Goal: Task Accomplishment & Management: Manage account settings

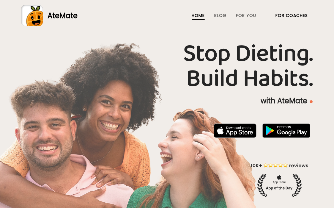
click at [284, 17] on link "For Coaches" at bounding box center [291, 15] width 32 height 5
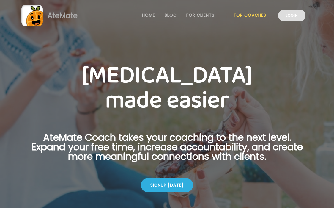
click at [290, 20] on link "Login" at bounding box center [291, 16] width 27 height 12
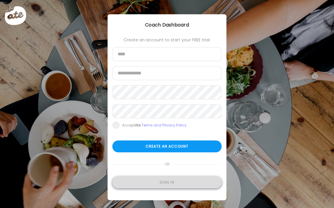
type input "**********"
click at [175, 184] on div "Sign in" at bounding box center [166, 182] width 109 height 12
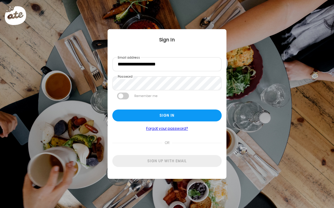
click at [169, 107] on form "**********" at bounding box center [166, 112] width 109 height 110
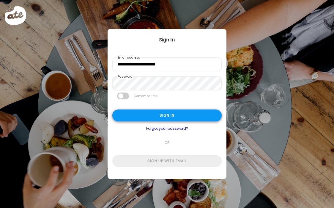
click at [169, 113] on div "Sign in" at bounding box center [166, 115] width 109 height 12
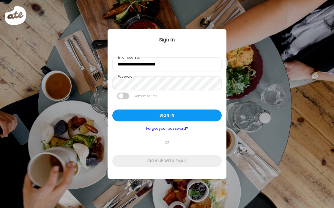
type input "**********"
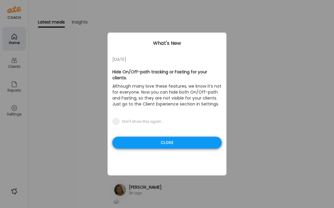
click at [133, 137] on div "Close" at bounding box center [166, 143] width 109 height 12
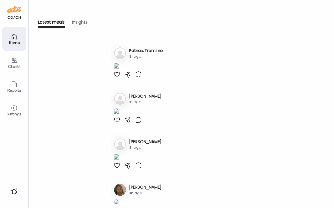
click at [14, 62] on icon at bounding box center [14, 60] width 7 height 7
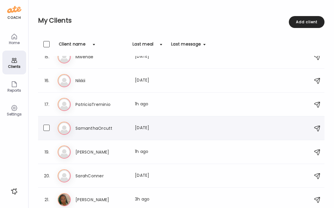
scroll to position [346, 0]
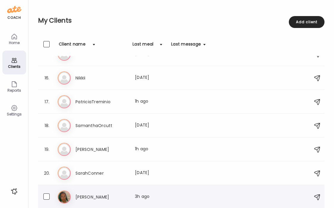
click at [106, 189] on div "21. Ty Ty Last meal: 3h ago" at bounding box center [181, 197] width 286 height 24
click at [88, 198] on h3 "Ty" at bounding box center [101, 196] width 52 height 7
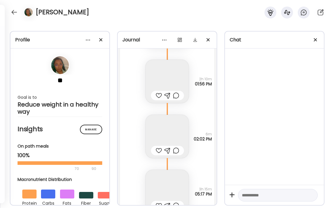
scroll to position [20089, 0]
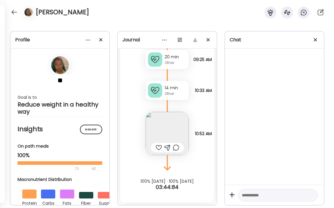
click at [171, 131] on img at bounding box center [166, 133] width 43 height 43
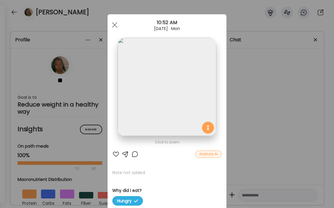
click at [228, 97] on div "Ate Coach Dashboard Wahoo! It’s official Take a moment to set up your Coach Pro…" at bounding box center [167, 104] width 334 height 208
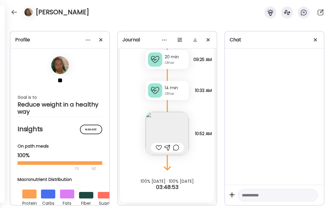
scroll to position [20047, 0]
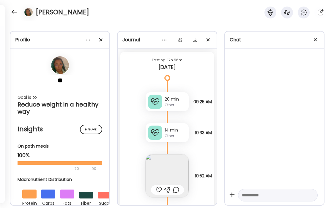
click at [166, 170] on img at bounding box center [166, 175] width 43 height 43
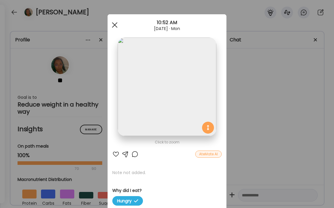
click at [113, 25] on div at bounding box center [115, 25] width 12 height 12
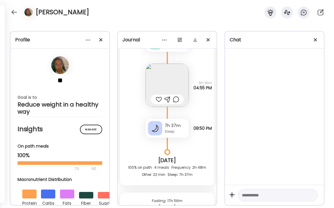
scroll to position [19905, 0]
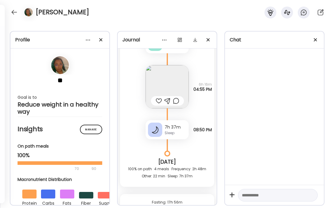
click at [167, 88] on img at bounding box center [166, 86] width 43 height 43
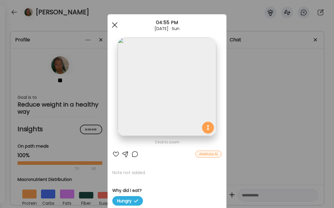
click at [113, 24] on div at bounding box center [115, 25] width 12 height 12
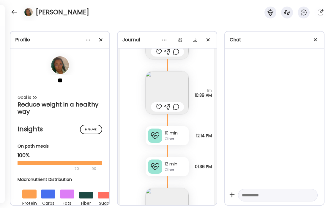
scroll to position [19782, 0]
click at [179, 91] on img at bounding box center [166, 92] width 43 height 43
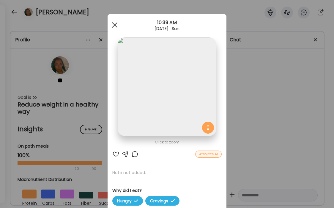
click at [117, 24] on div at bounding box center [115, 25] width 12 height 12
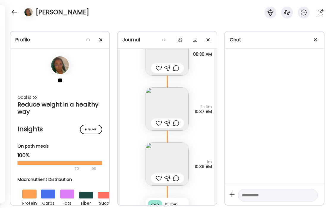
scroll to position [19710, 0]
click at [154, 103] on img at bounding box center [166, 109] width 43 height 43
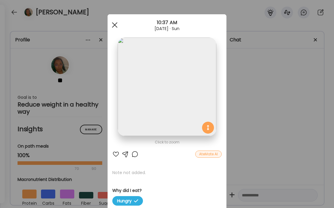
click at [118, 23] on div at bounding box center [115, 25] width 12 height 12
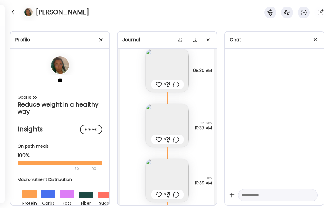
scroll to position [19691, 0]
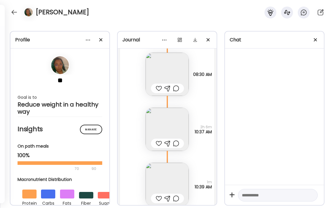
click at [169, 66] on img at bounding box center [166, 74] width 43 height 43
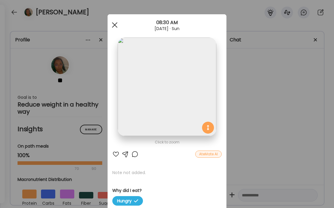
click at [117, 26] on div at bounding box center [115, 25] width 12 height 12
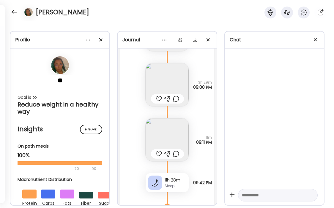
scroll to position [19398, 0]
click at [156, 133] on img at bounding box center [166, 139] width 43 height 43
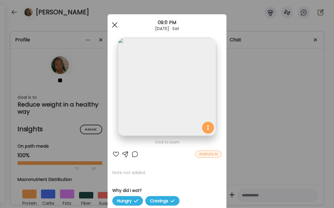
click at [117, 29] on div at bounding box center [115, 25] width 12 height 12
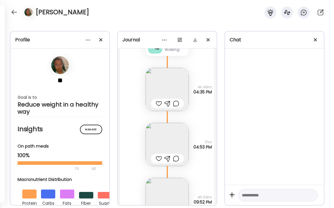
scroll to position [18943, 0]
click at [178, 81] on img at bounding box center [166, 89] width 43 height 43
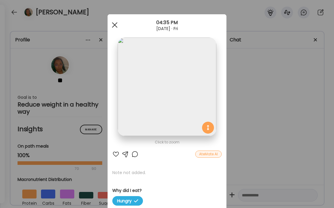
click at [117, 23] on span at bounding box center [114, 24] width 5 height 5
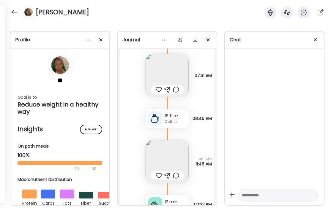
scroll to position [18754, 0]
click at [162, 70] on img at bounding box center [166, 75] width 43 height 43
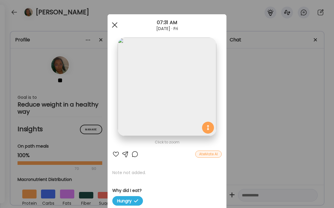
click at [118, 23] on div at bounding box center [115, 25] width 12 height 12
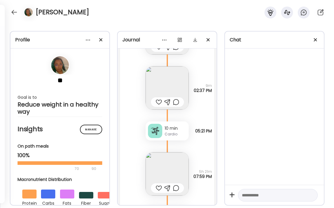
scroll to position [17924, 0]
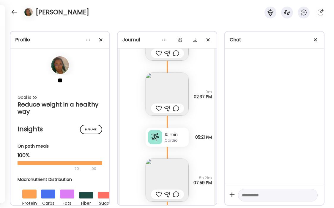
click at [177, 86] on img at bounding box center [166, 93] width 43 height 43
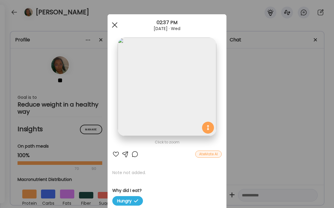
click at [113, 25] on div at bounding box center [115, 25] width 12 height 12
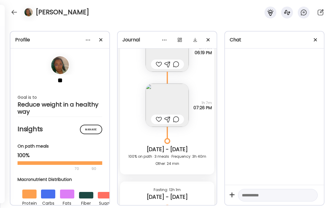
scroll to position [17492, 0]
click at [159, 95] on img at bounding box center [166, 105] width 43 height 43
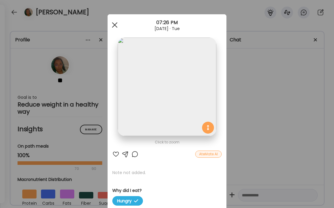
click at [112, 24] on div at bounding box center [115, 25] width 12 height 12
